Goal: Information Seeking & Learning: Learn about a topic

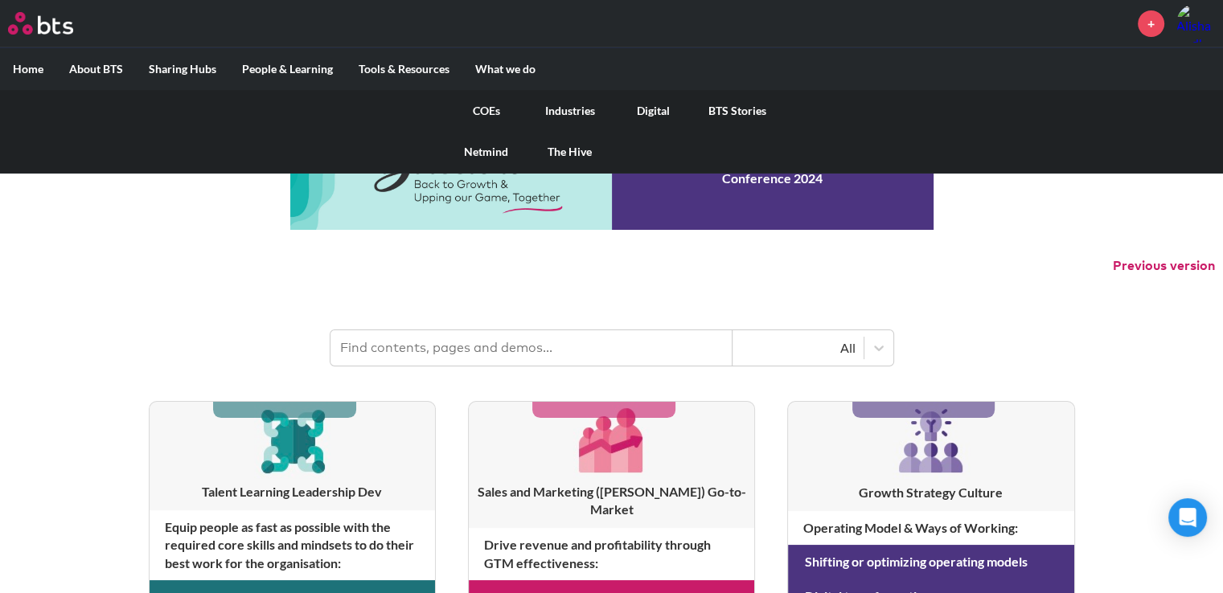
click at [653, 112] on link "Digital" at bounding box center [654, 111] width 84 height 42
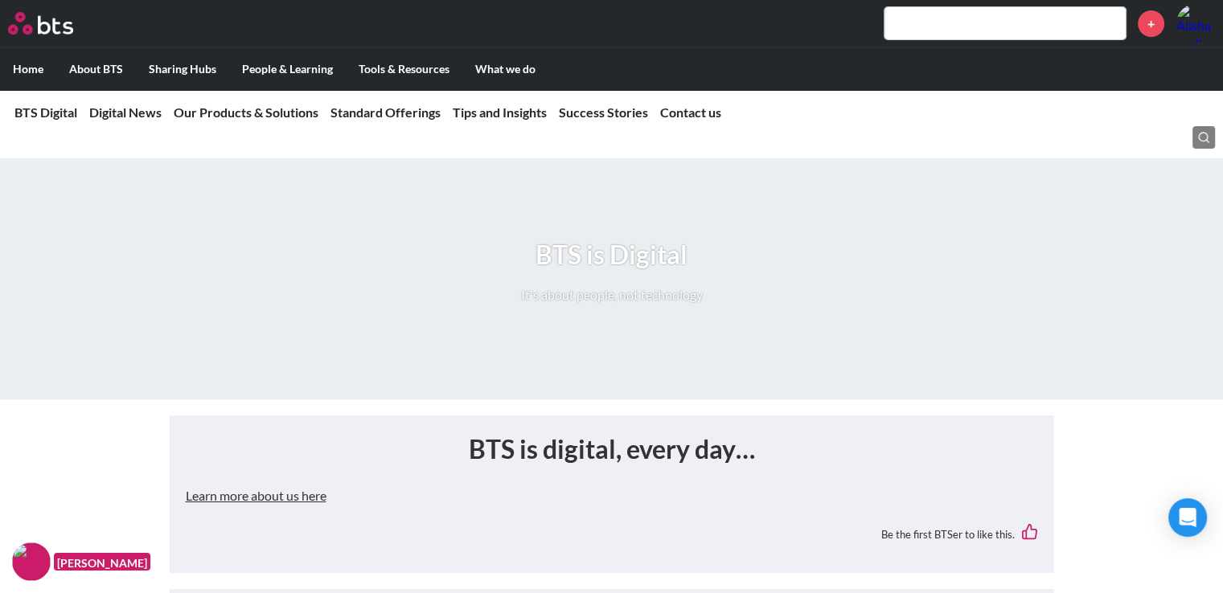
click at [990, 26] on input "text" at bounding box center [1004, 23] width 241 height 32
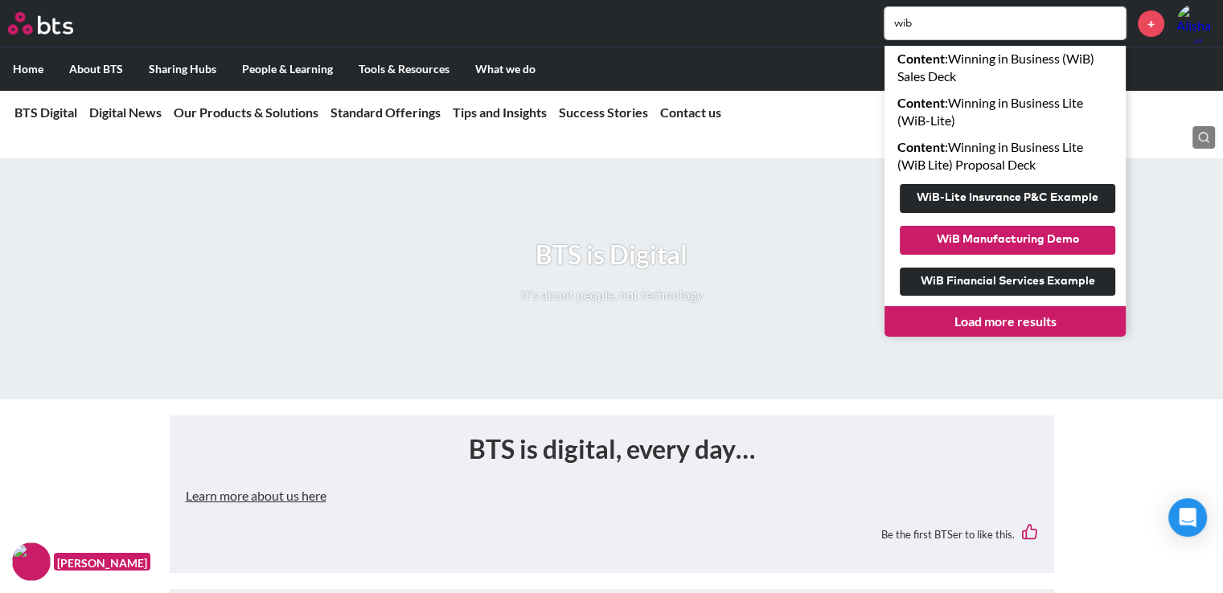
type input "wib"
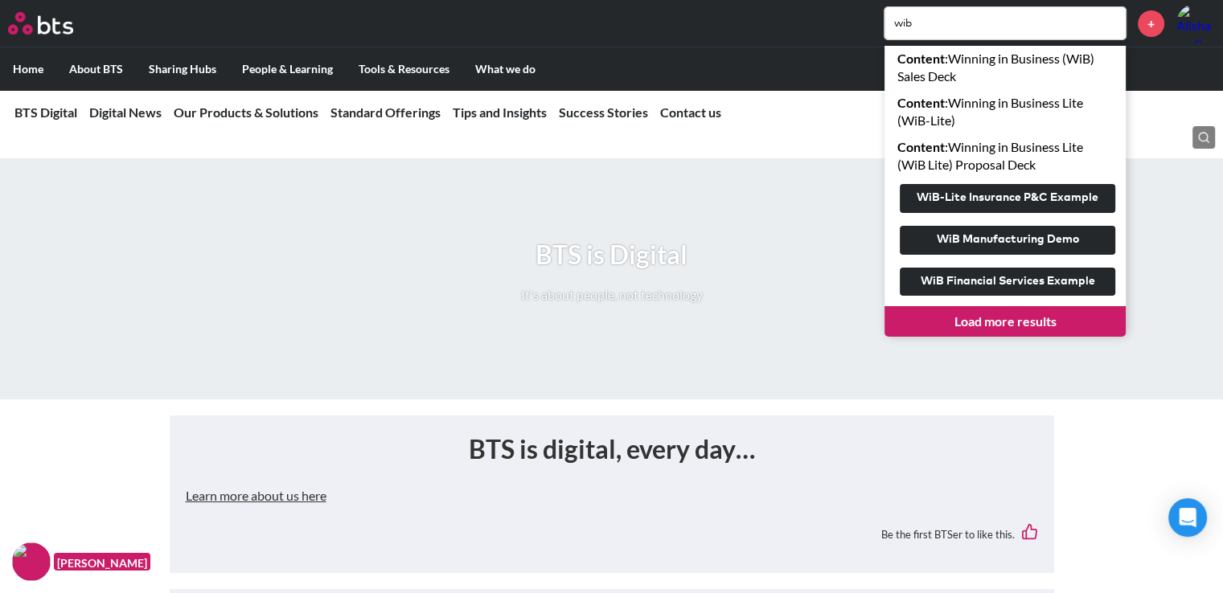
drag, startPoint x: 1020, startPoint y: 236, endPoint x: 1048, endPoint y: 316, distance: 84.4
click at [1048, 316] on link "Load more results" at bounding box center [1004, 321] width 241 height 31
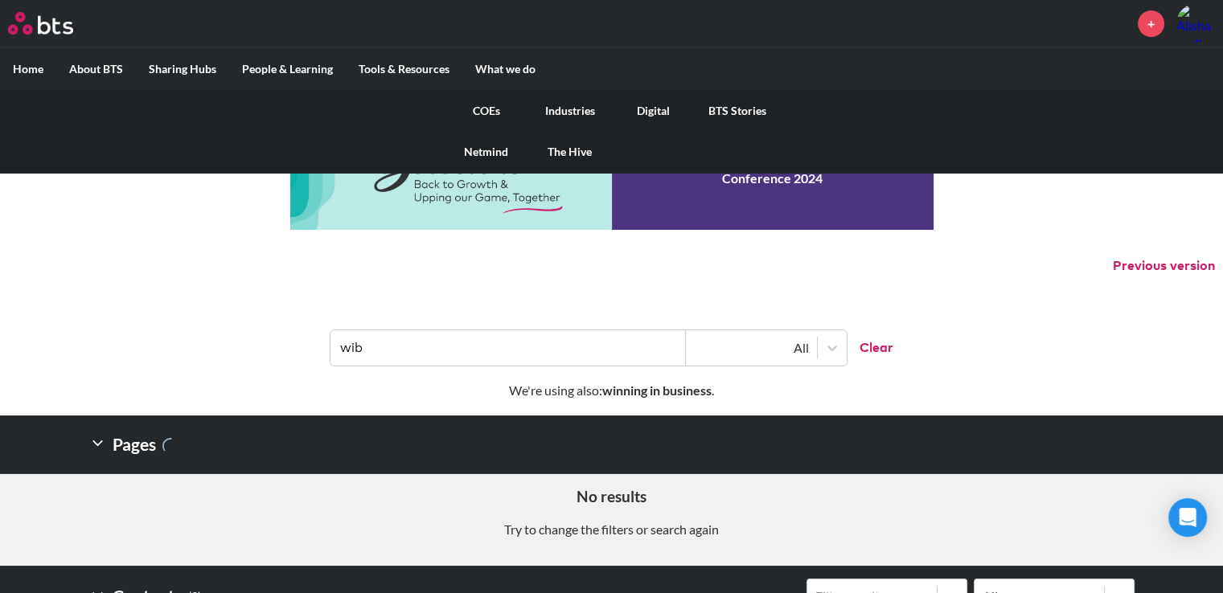
click at [650, 107] on link "Digital" at bounding box center [654, 111] width 84 height 42
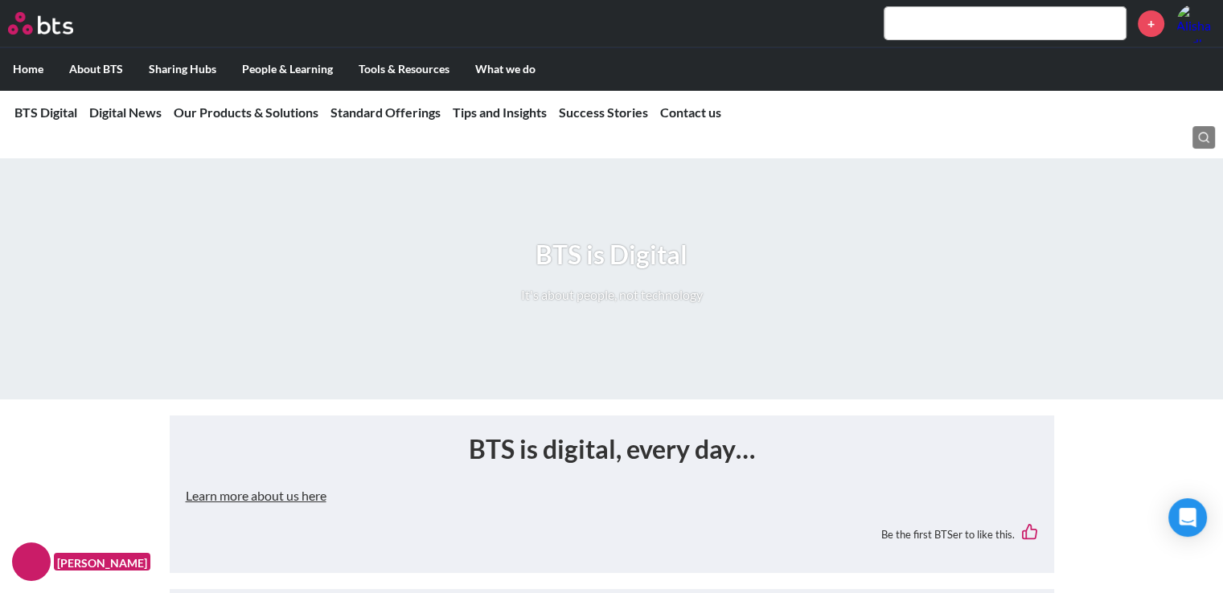
scroll to position [2446, 0]
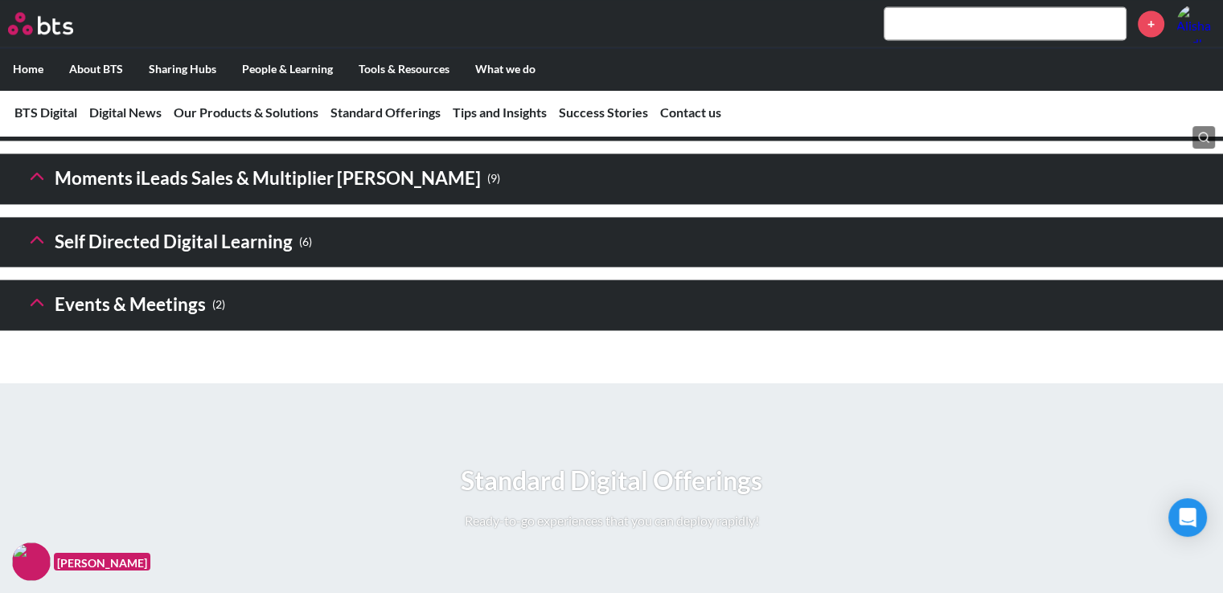
click at [41, 61] on icon at bounding box center [37, 50] width 23 height 23
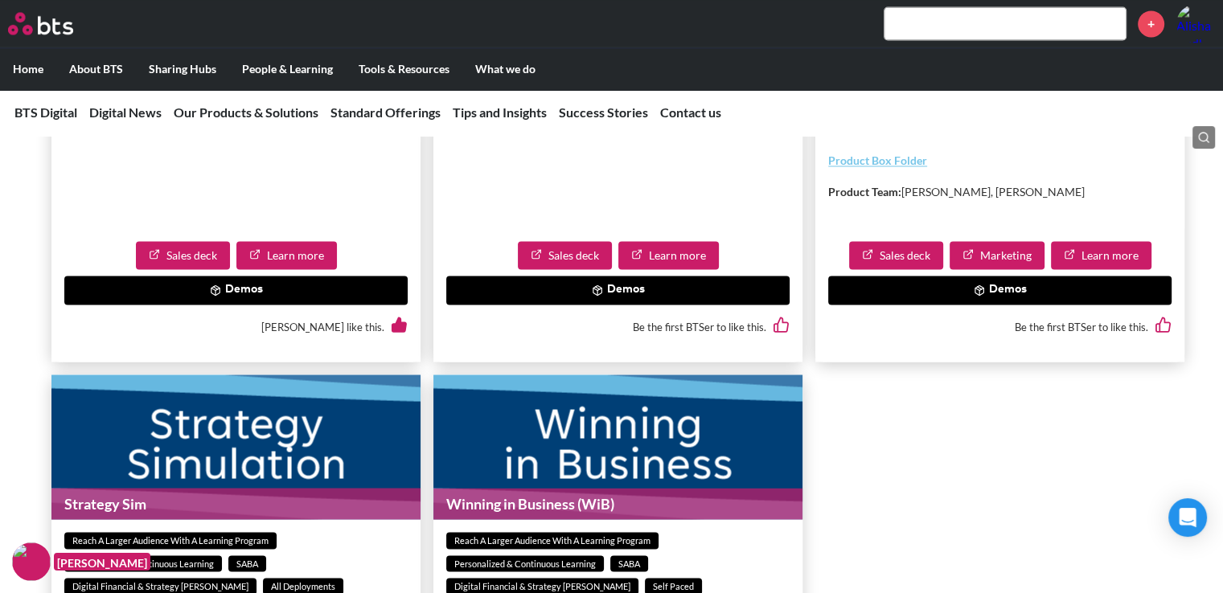
scroll to position [2751, 0]
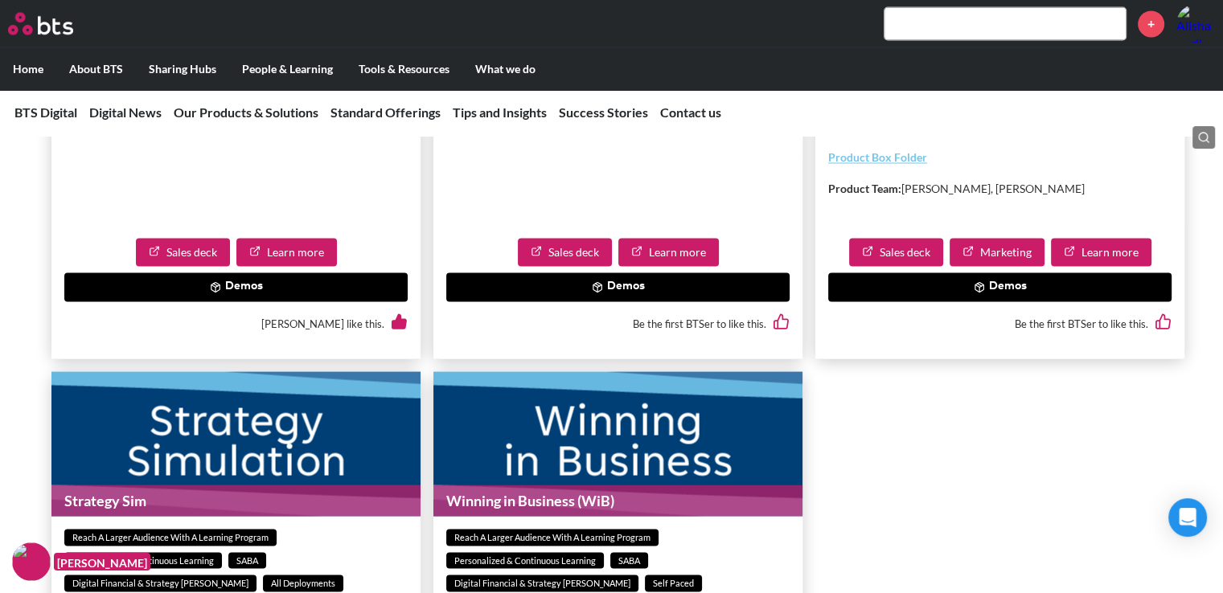
click at [1018, 301] on button "Demos" at bounding box center [999, 286] width 343 height 29
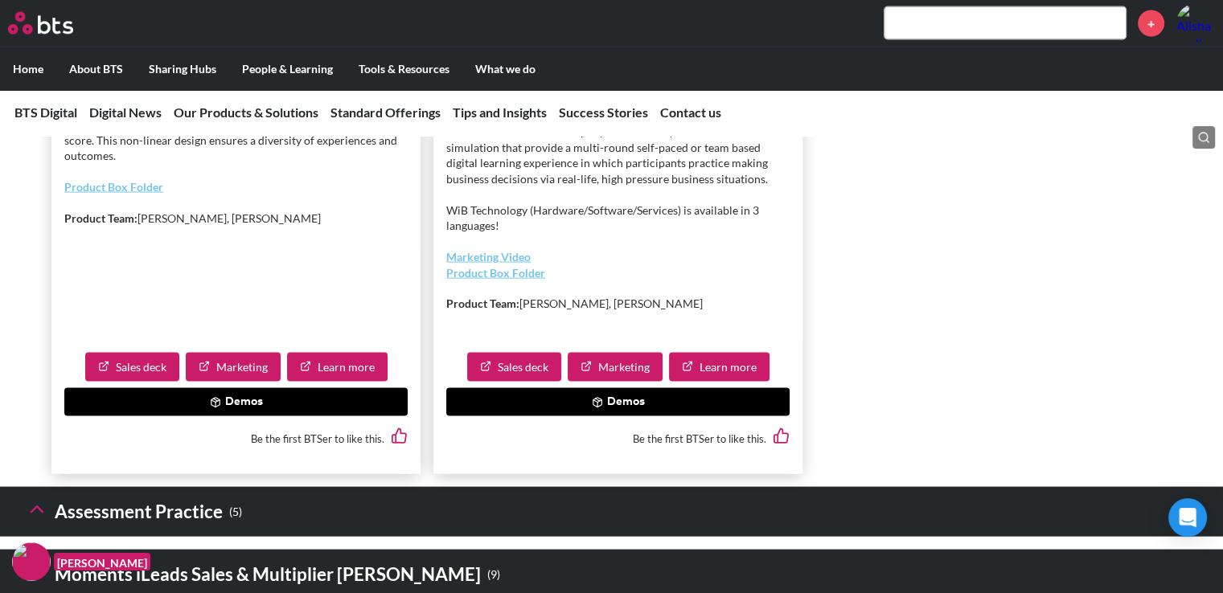
scroll to position [3262, 0]
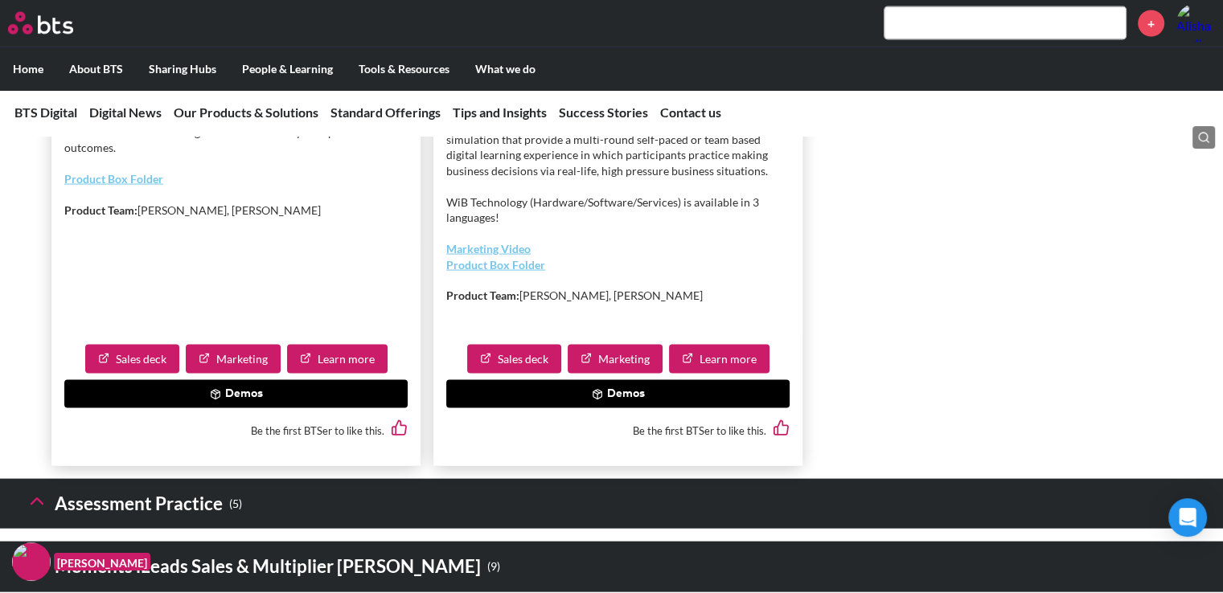
click at [569, 409] on button "Demos" at bounding box center [617, 394] width 343 height 29
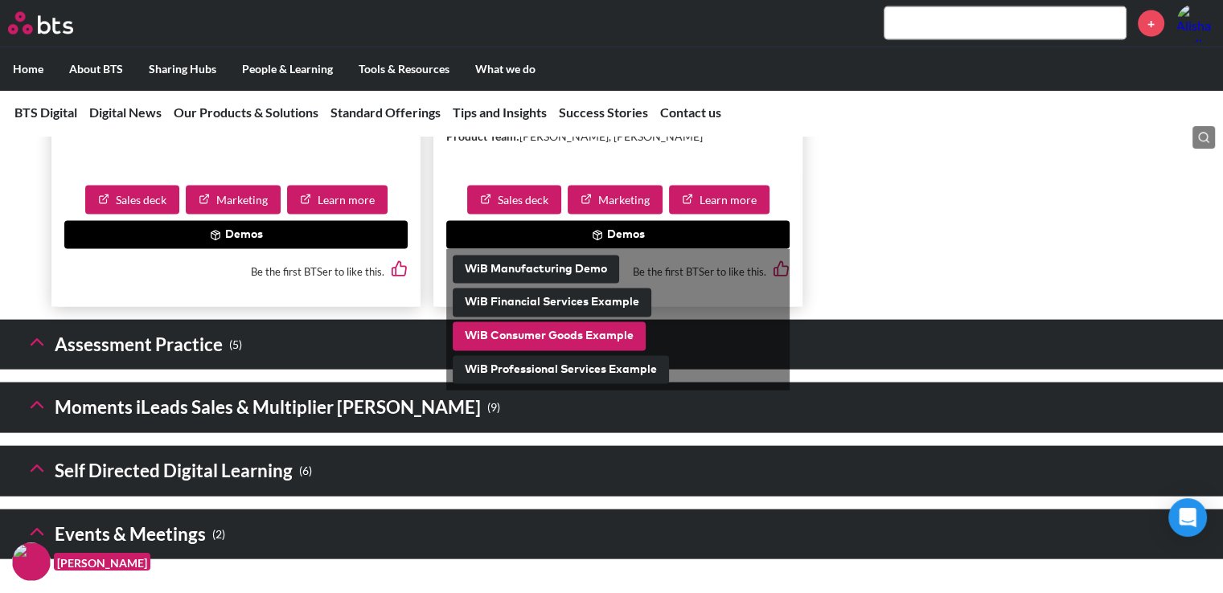
scroll to position [3422, 0]
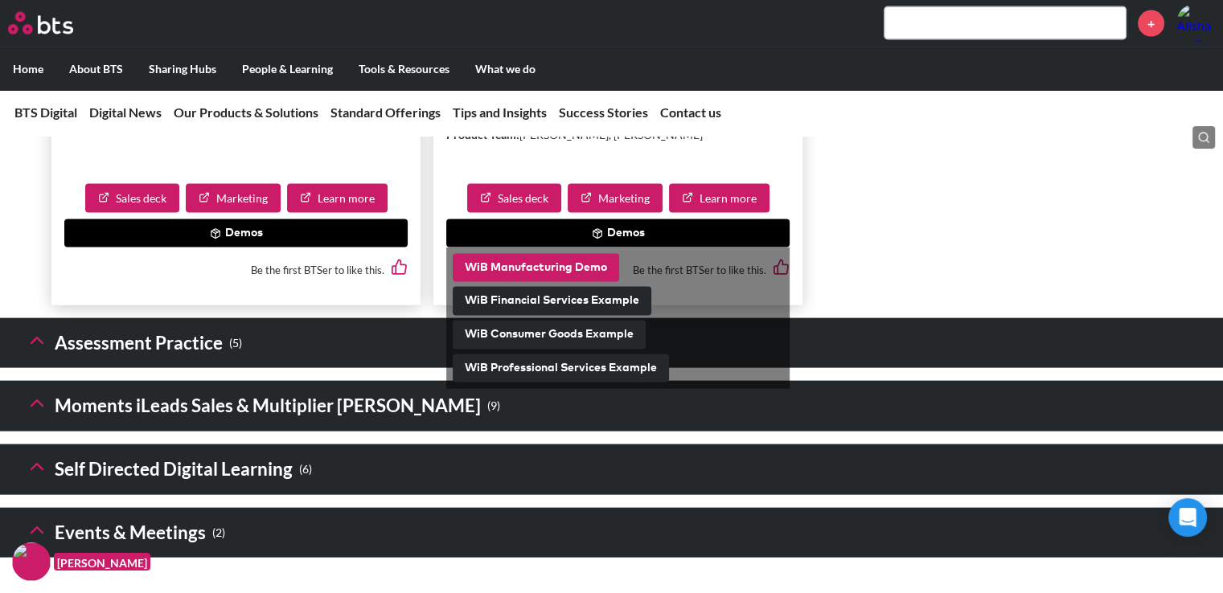
click at [589, 283] on button "WiB Manufacturing Demo" at bounding box center [536, 268] width 166 height 29
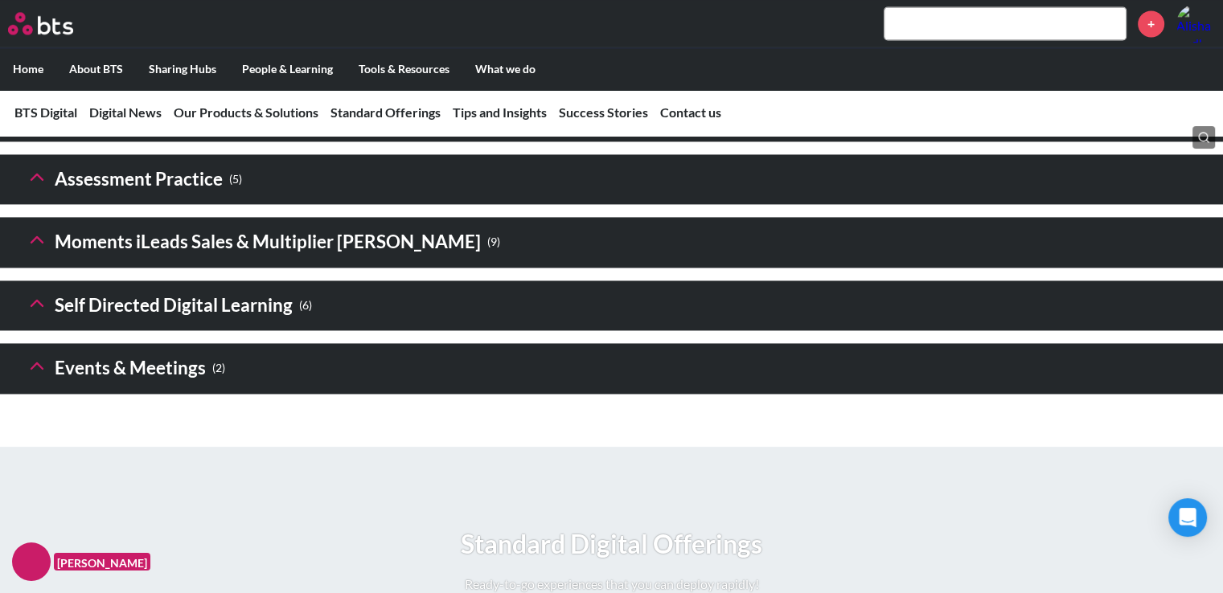
scroll to position [2389, 0]
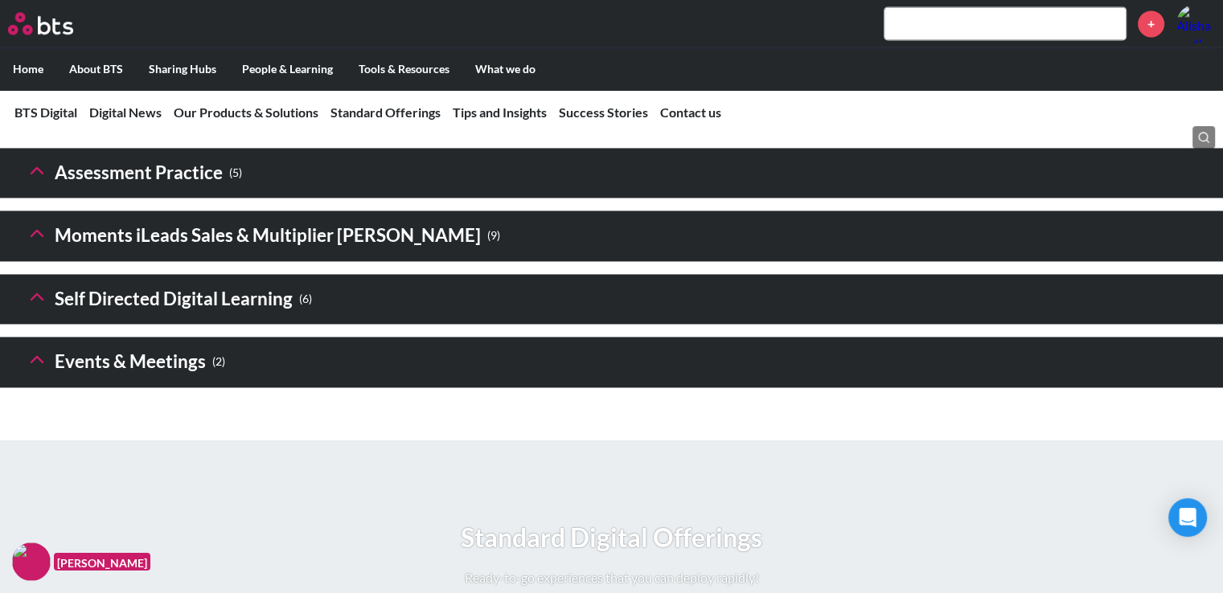
click at [51, 127] on h3 "Digital financial & Strategy Sims ( 5 )" at bounding box center [232, 109] width 412 height 35
click at [39, 118] on icon at bounding box center [37, 107] width 23 height 23
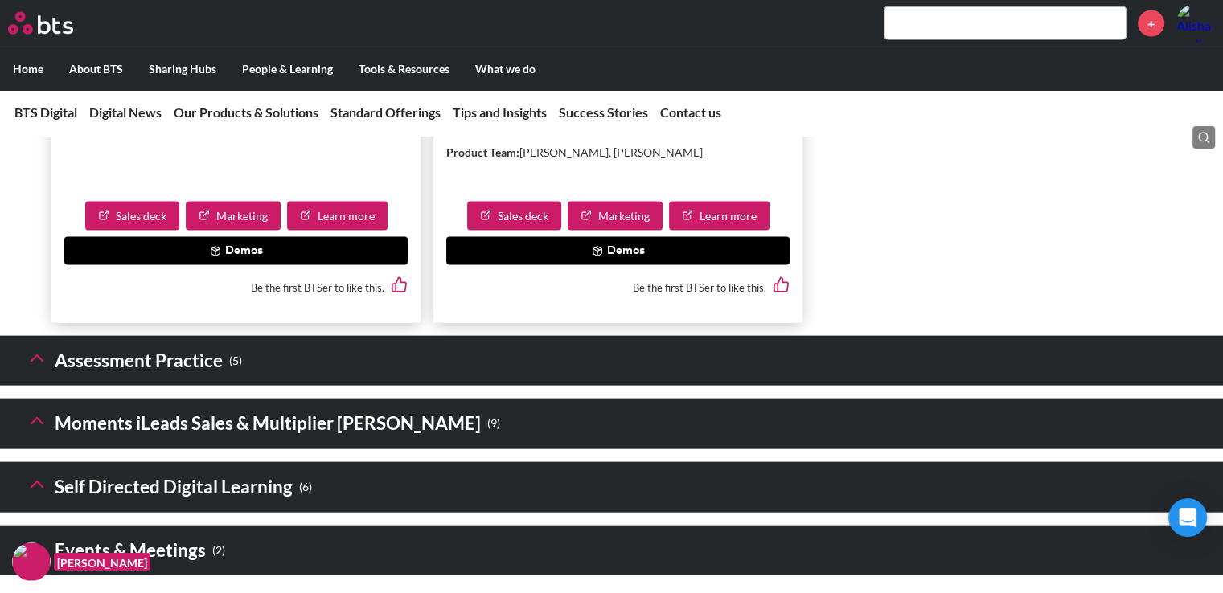
scroll to position [3411, 0]
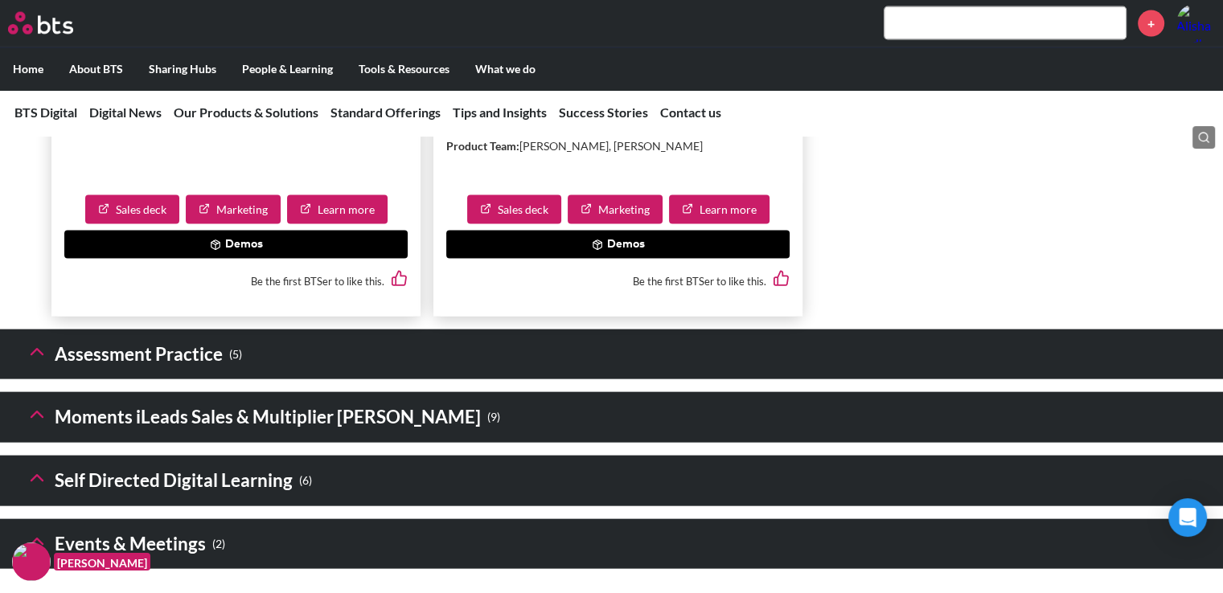
click at [585, 260] on button "Demos" at bounding box center [617, 245] width 343 height 29
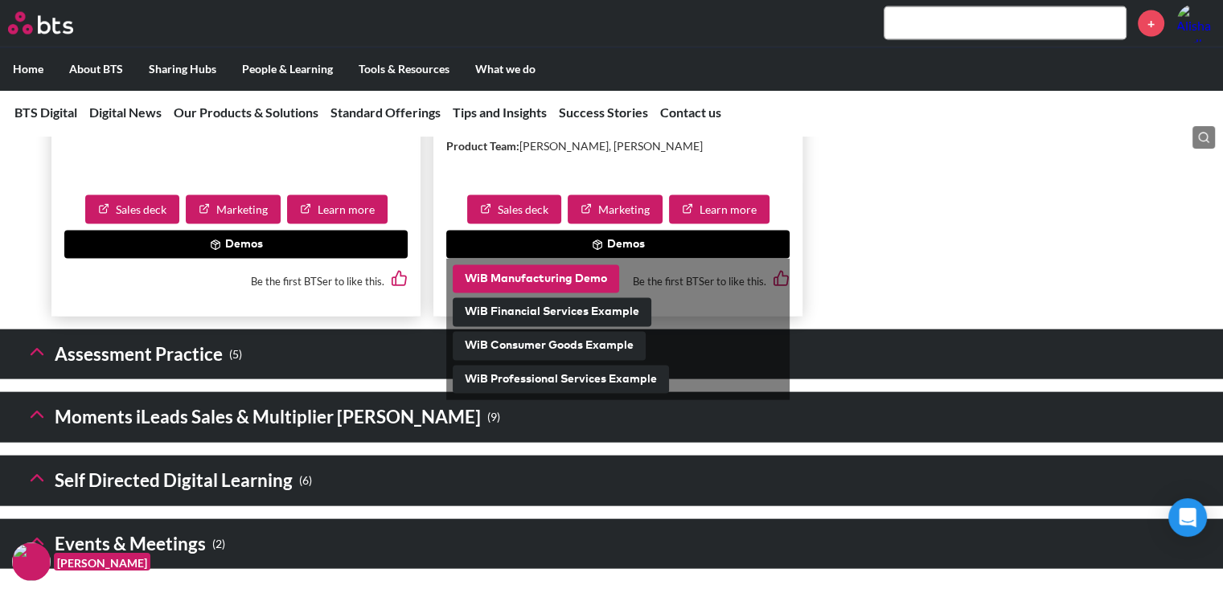
click at [574, 294] on button "WiB Manufacturing Demo" at bounding box center [536, 279] width 166 height 29
